Goal: Information Seeking & Learning: Learn about a topic

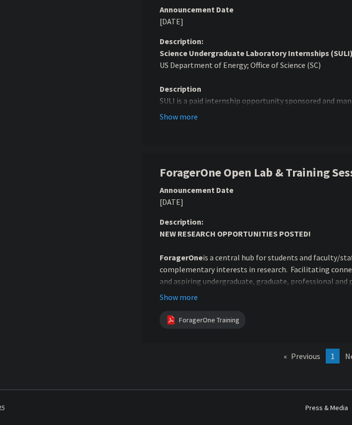
scroll to position [541, 171]
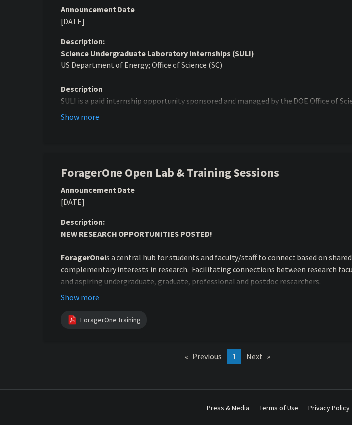
click at [248, 360] on span "Next page" at bounding box center [255, 356] width 16 height 10
click at [251, 321] on div "ForagerOne Training" at bounding box center [218, 320] width 318 height 22
click at [239, 294] on div "Show more" at bounding box center [218, 297] width 314 height 12
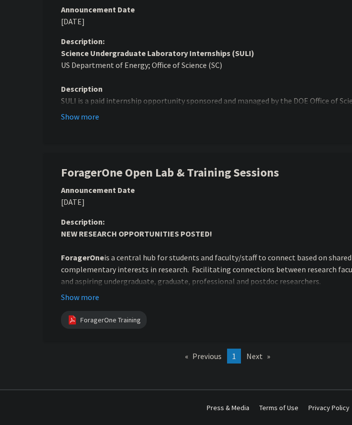
click at [239, 279] on p "ForagerOne is a central hub for students and faculty/staff to connect based on …" at bounding box center [218, 270] width 314 height 36
click at [233, 283] on p "ForagerOne is a central hub for students and faculty/staff to connect based on …" at bounding box center [218, 270] width 314 height 36
click at [180, 264] on p "ForagerOne is a central hub for students and faculty/staff to connect based on …" at bounding box center [218, 270] width 314 height 36
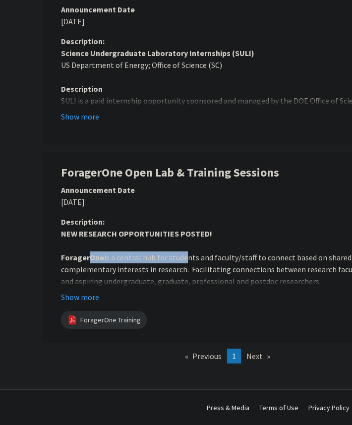
drag, startPoint x: 182, startPoint y: 263, endPoint x: 87, endPoint y: 259, distance: 94.4
click at [87, 259] on p "ForagerOne is a central hub for students and faculty/staff to connect based on …" at bounding box center [218, 270] width 314 height 36
click at [87, 259] on strong "ForagerOne" at bounding box center [82, 258] width 43 height 10
drag, startPoint x: 87, startPoint y: 259, endPoint x: 296, endPoint y: 265, distance: 209.1
click at [286, 262] on p "ForagerOne is a central hub for students and faculty/staff to connect based on …" at bounding box center [218, 270] width 314 height 36
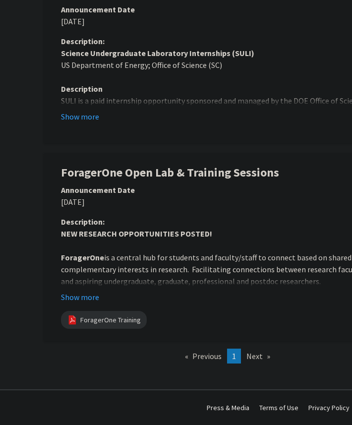
click at [296, 265] on p "ForagerOne is a central hub for students and faculty/staff to connect based on …" at bounding box center [218, 270] width 314 height 36
click at [291, 269] on p "ForagerOne is a central hub for students and faculty/staff to connect based on …" at bounding box center [218, 270] width 314 height 36
click at [285, 274] on p "ForagerOne is a central hub for students and faculty/staff to connect based on …" at bounding box center [218, 270] width 314 height 36
drag, startPoint x: 290, startPoint y: 275, endPoint x: 282, endPoint y: 272, distance: 8.5
click at [282, 272] on p "ForagerOne is a central hub for students and faculty/staff to connect based on …" at bounding box center [218, 270] width 314 height 36
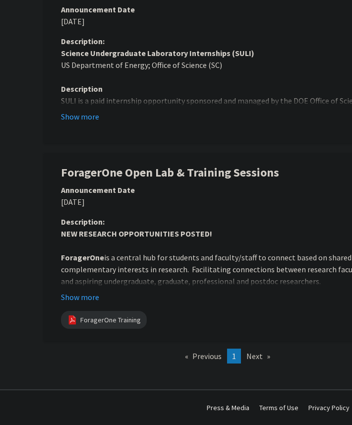
click at [230, 267] on p "ForagerOne is a central hub for students and faculty/staff to connect based on …" at bounding box center [218, 270] width 314 height 36
drag, startPoint x: 230, startPoint y: 267, endPoint x: 202, endPoint y: 268, distance: 28.8
click at [204, 268] on p "ForagerOne is a central hub for students and faculty/staff to connect based on …" at bounding box center [218, 270] width 314 height 36
click at [202, 268] on p "ForagerOne is a central hub for students and faculty/staff to connect based on …" at bounding box center [218, 270] width 314 height 36
drag, startPoint x: 202, startPoint y: 268, endPoint x: 288, endPoint y: 272, distance: 87.0
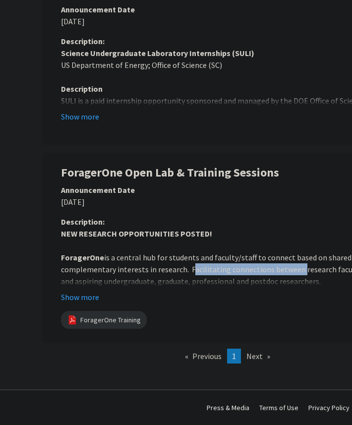
click at [286, 271] on p "ForagerOne is a central hub for students and faculty/staff to connect based on …" at bounding box center [218, 270] width 314 height 36
click at [288, 272] on p "ForagerOne is a central hub for students and faculty/staff to connect based on …" at bounding box center [218, 270] width 314 height 36
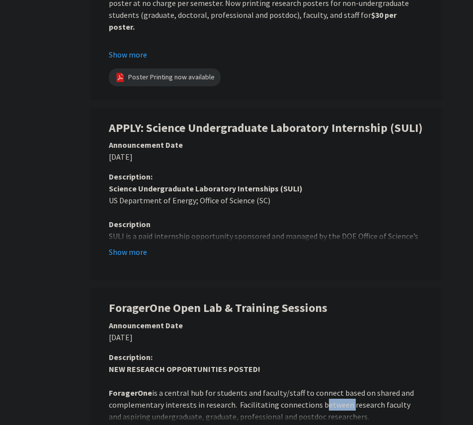
scroll to position [541, 123]
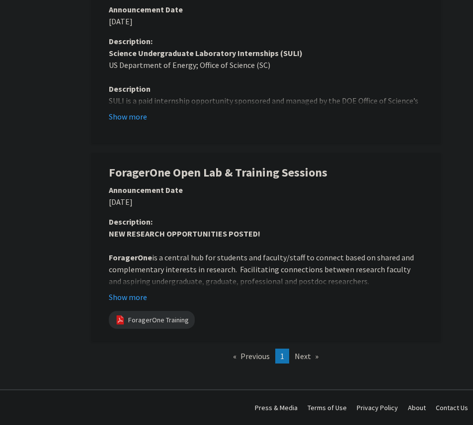
click at [241, 298] on div "Show more" at bounding box center [266, 297] width 314 height 12
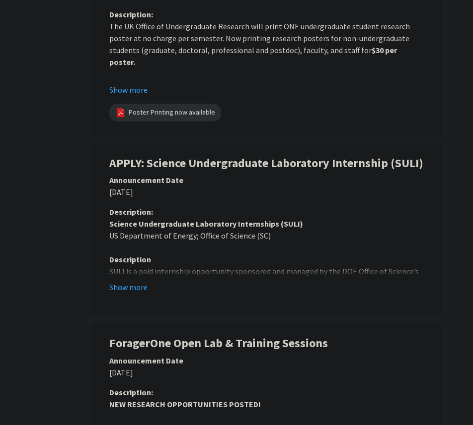
scroll to position [0, 123]
